Goal: Transaction & Acquisition: Download file/media

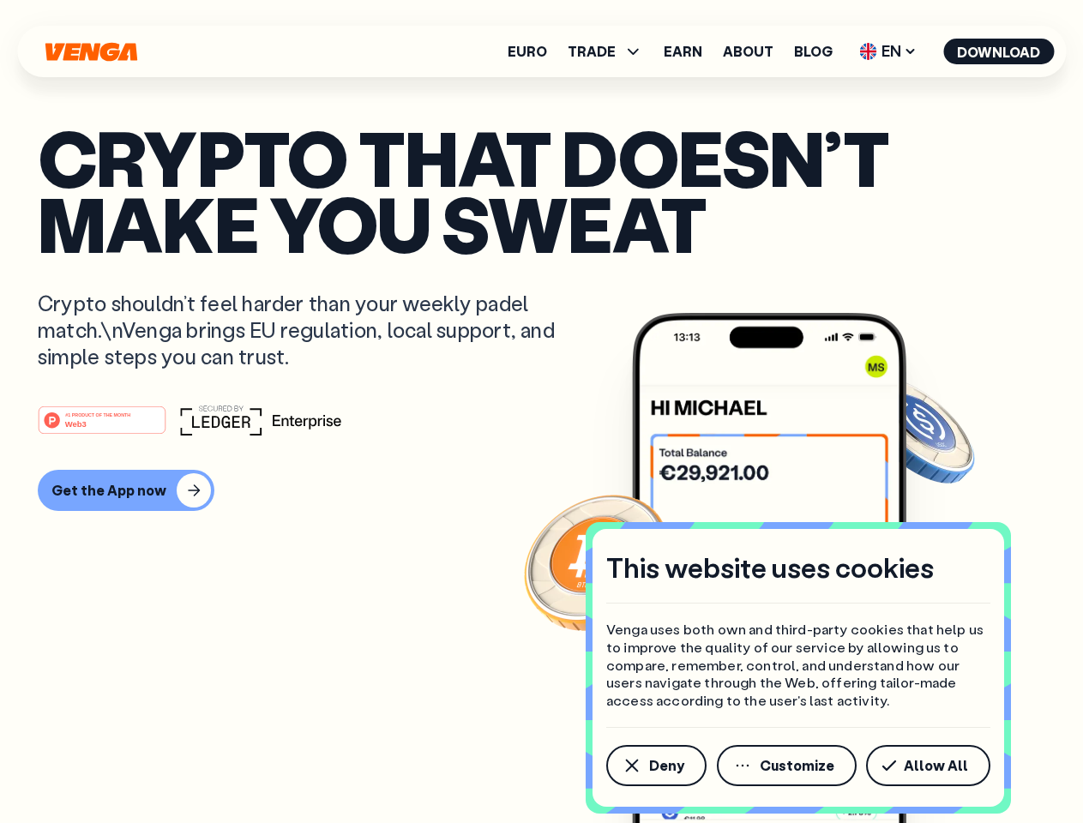
click at [541, 412] on div "#1 PRODUCT OF THE MONTH Web3" at bounding box center [541, 420] width 1007 height 31
click at [655, 766] on span "Deny" at bounding box center [666, 766] width 35 height 14
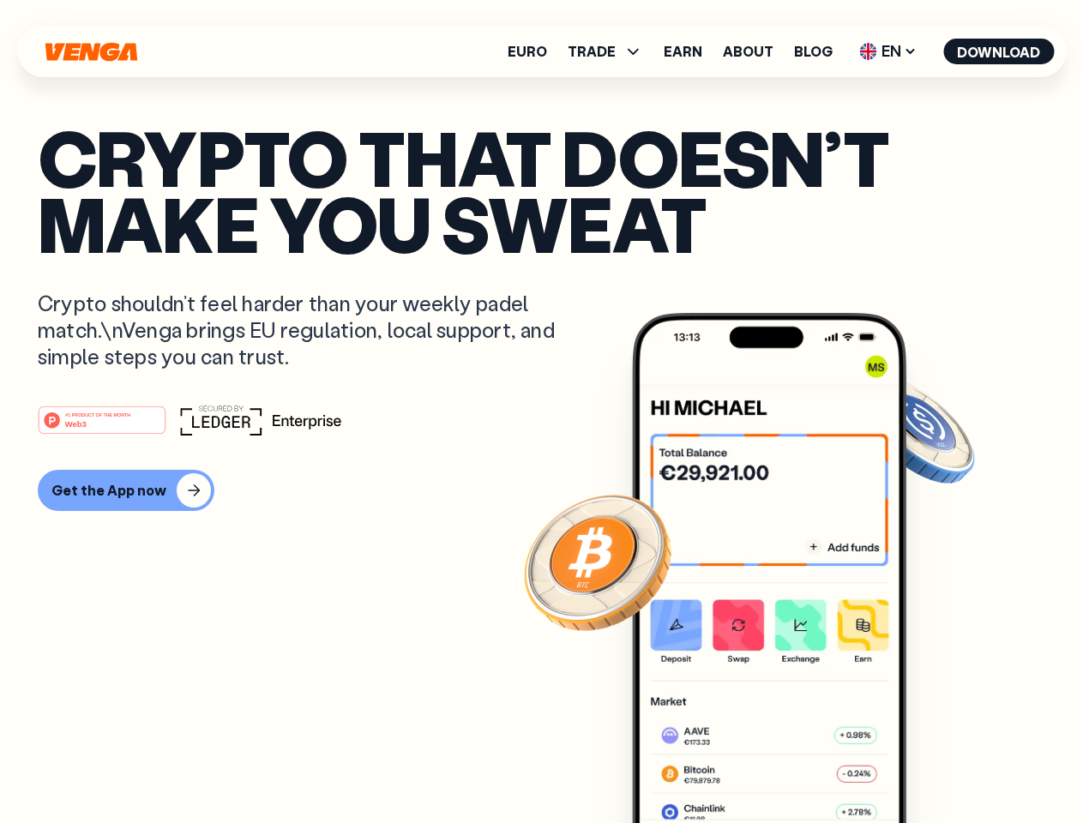
click at [788, 766] on img at bounding box center [769, 600] width 274 height 574
click at [931, 766] on article "Crypto that doesn’t make you sweat Crypto shouldn’t feel harder than your weekl…" at bounding box center [541, 445] width 1007 height 643
click at [610, 51] on span "TRADE" at bounding box center [592, 52] width 48 height 14
click at [888, 51] on span "EN" at bounding box center [887, 51] width 69 height 27
click at [999, 51] on button "Download" at bounding box center [998, 52] width 111 height 26
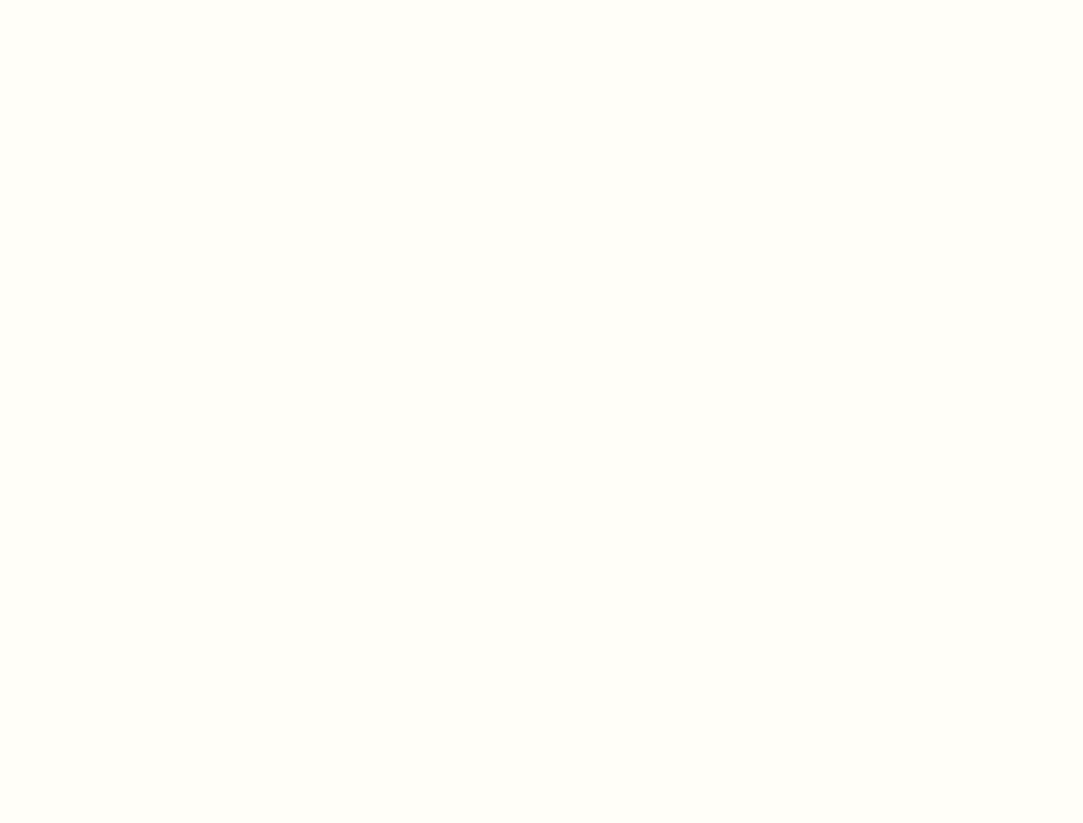
click at [541, 0] on html "This website uses cookies Venga uses both own and third-party cookies that help…" at bounding box center [541, 0] width 1083 height 0
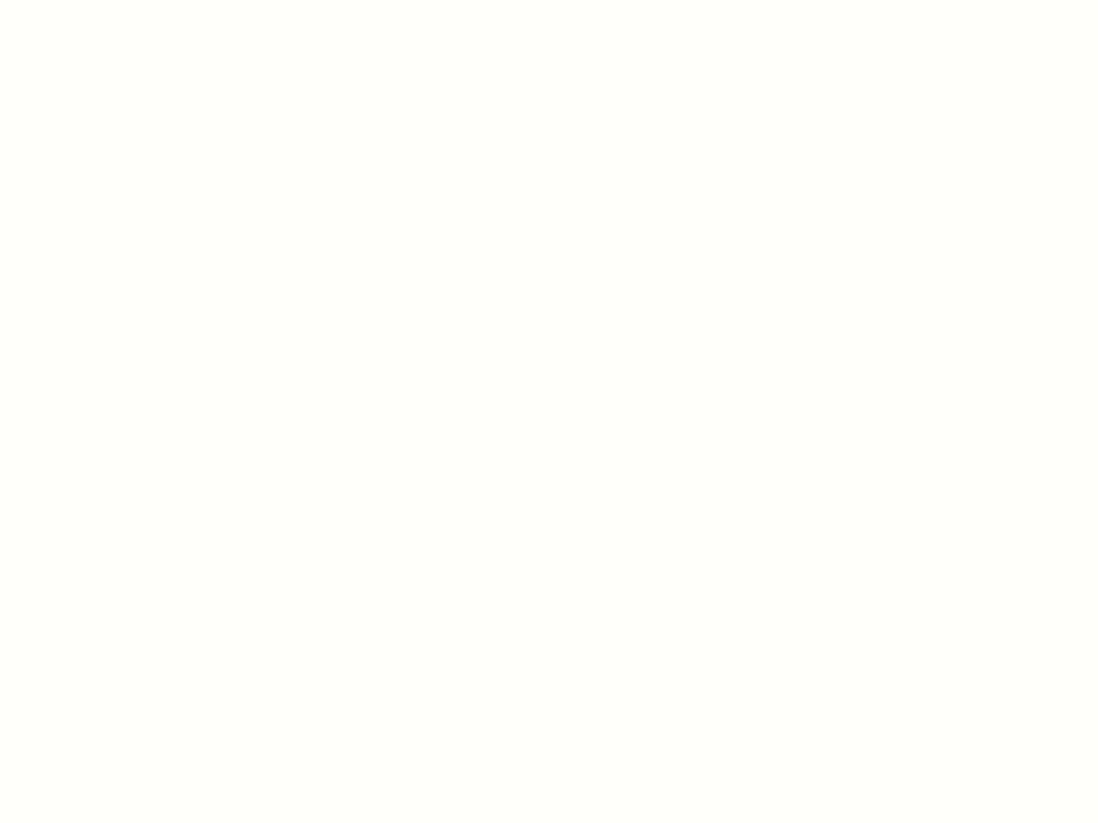
click at [123, 0] on html "This website uses cookies Venga uses both own and third-party cookies that help…" at bounding box center [549, 0] width 1098 height 0
click at [105, 0] on html "This website uses cookies Venga uses both own and third-party cookies that help…" at bounding box center [549, 0] width 1098 height 0
